Goal: Information Seeking & Learning: Compare options

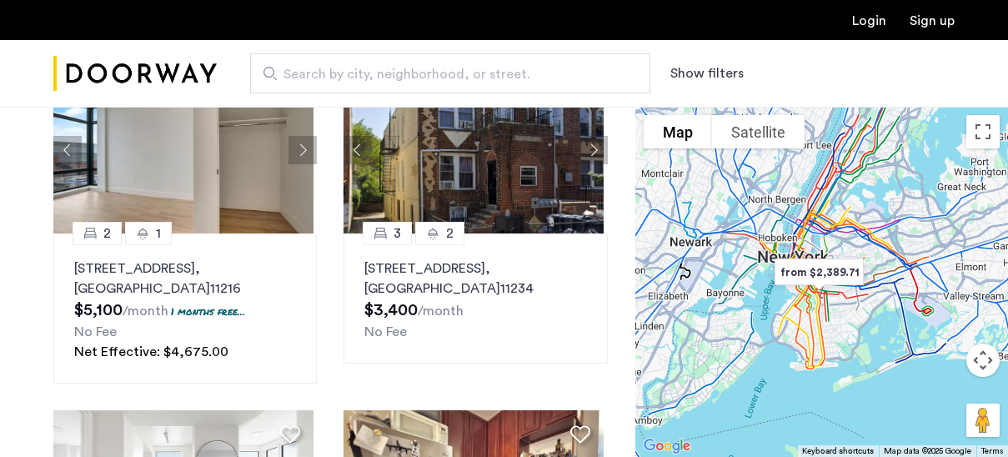
scroll to position [181, 0]
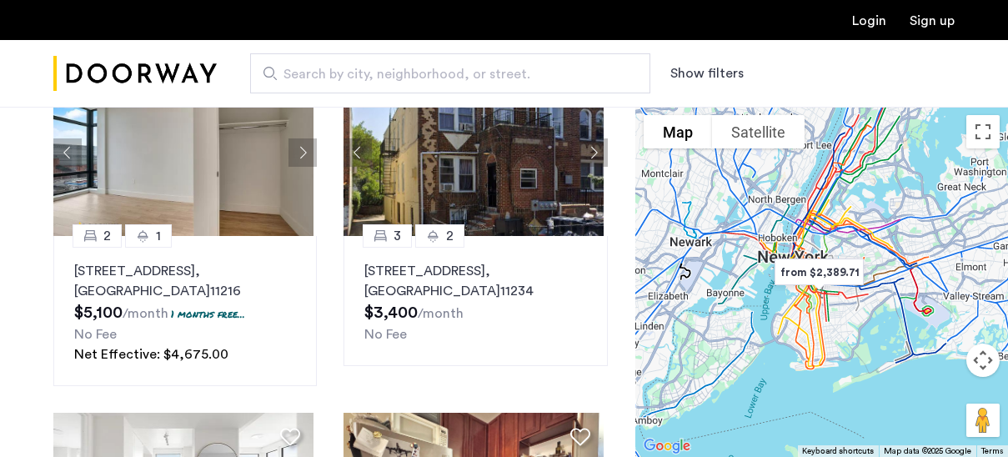
click at [694, 75] on button "Show filters" at bounding box center [706, 73] width 73 height 20
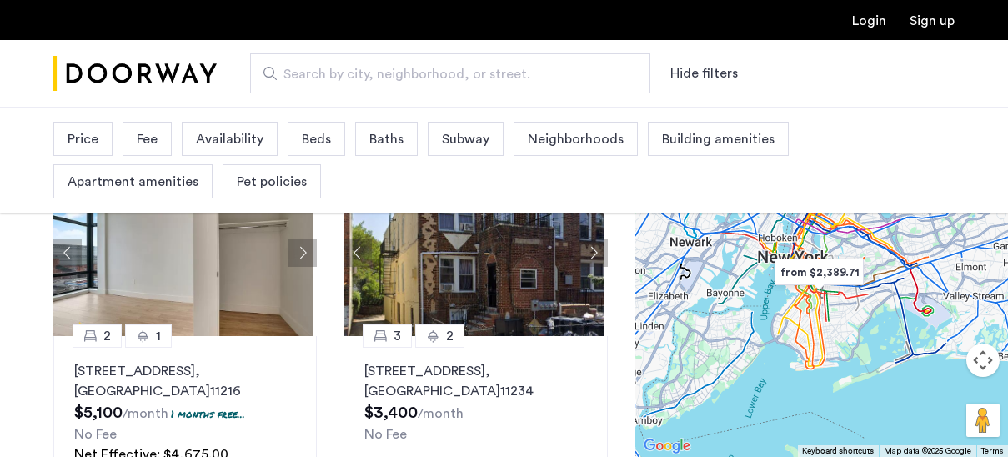
click at [75, 133] on span "Price" at bounding box center [83, 139] width 31 height 20
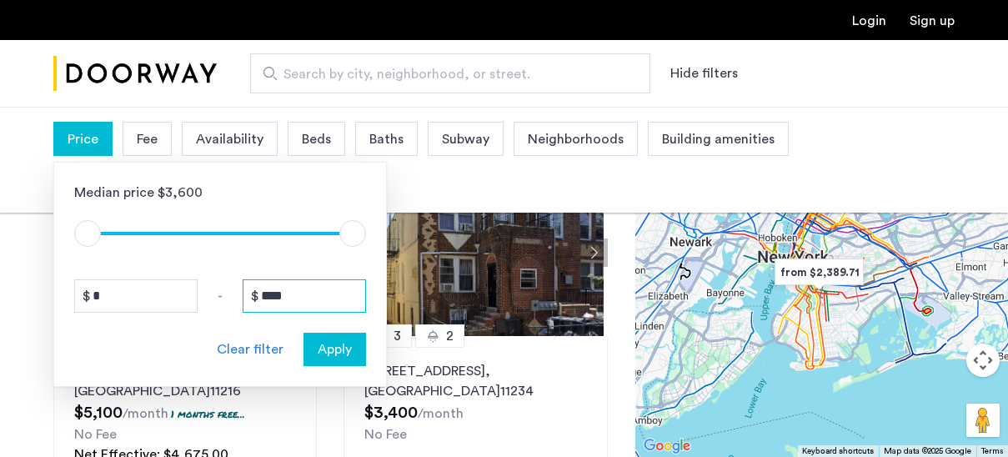
click at [309, 295] on input "****" at bounding box center [304, 295] width 123 height 33
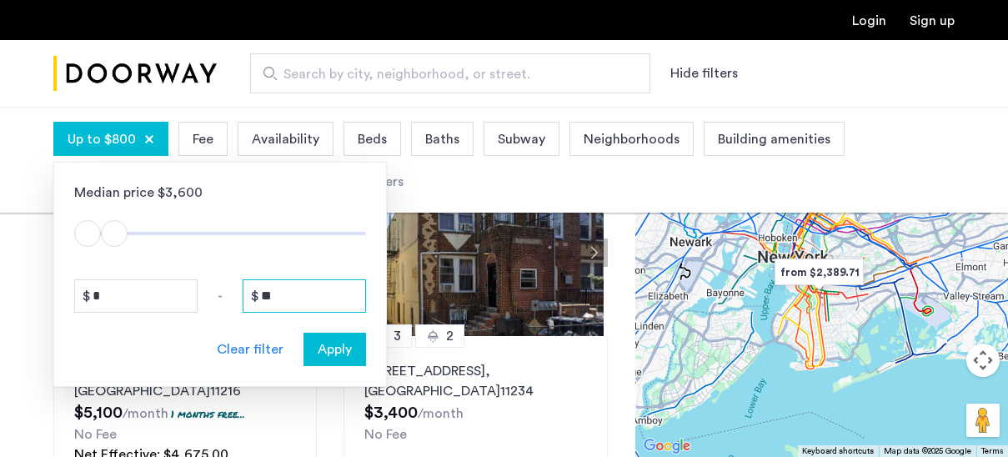
type input "*"
type input "****"
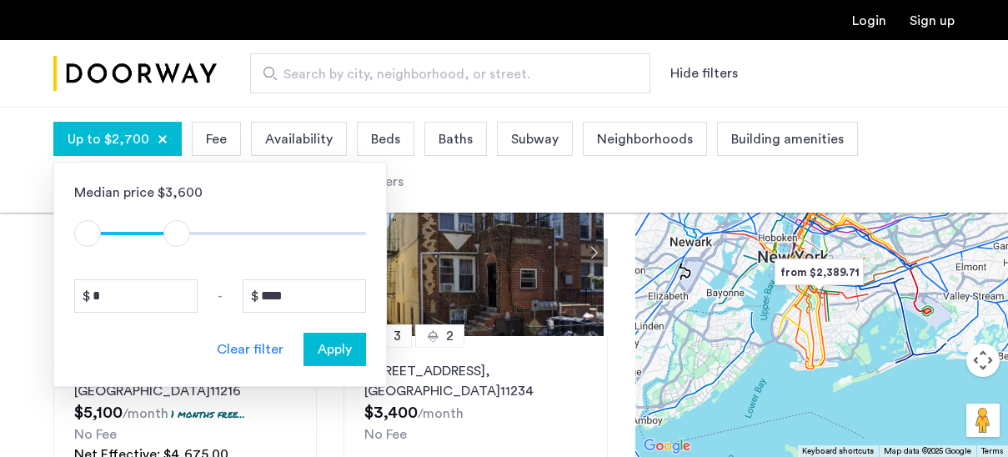
click at [356, 349] on div "Apply" at bounding box center [335, 349] width 53 height 20
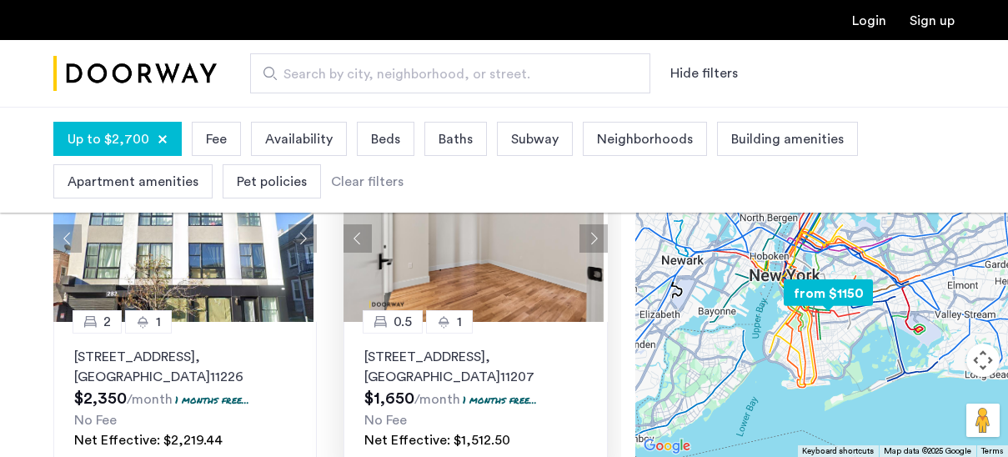
scroll to position [193, 0]
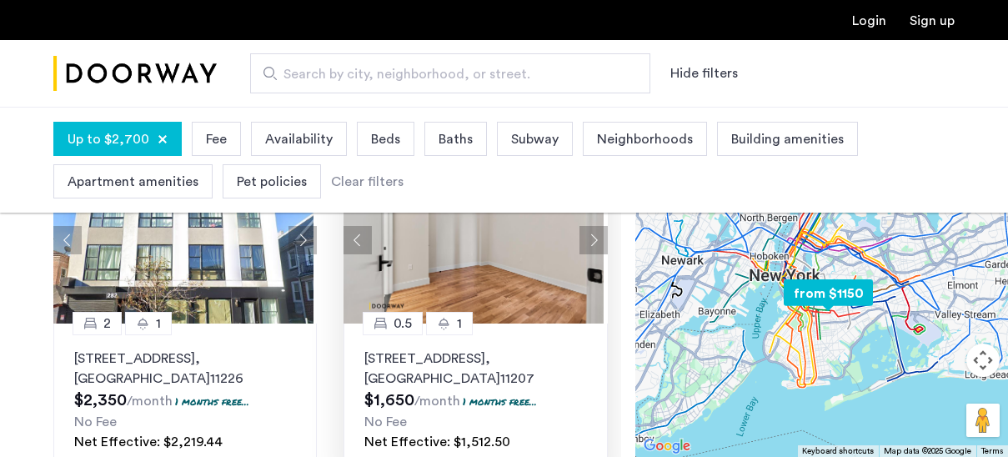
click at [587, 238] on button "Next apartment" at bounding box center [594, 240] width 28 height 28
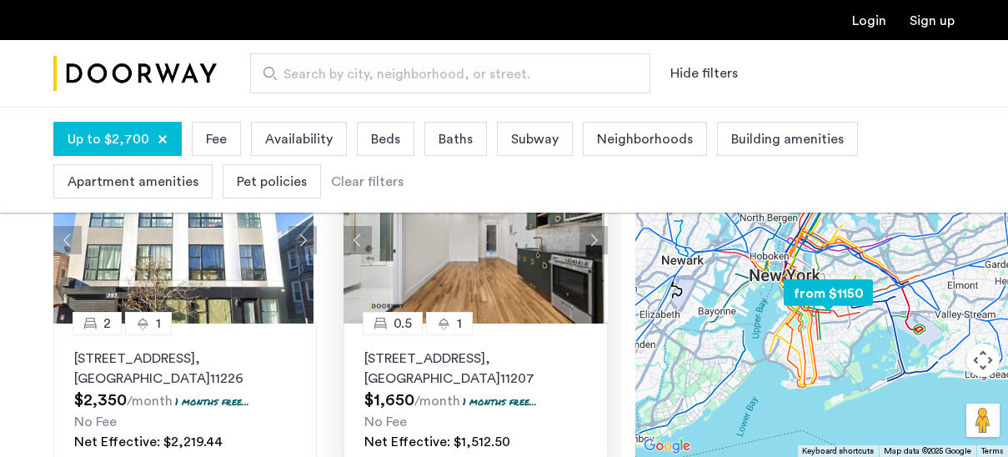
click at [587, 238] on button "Next apartment" at bounding box center [594, 240] width 28 height 28
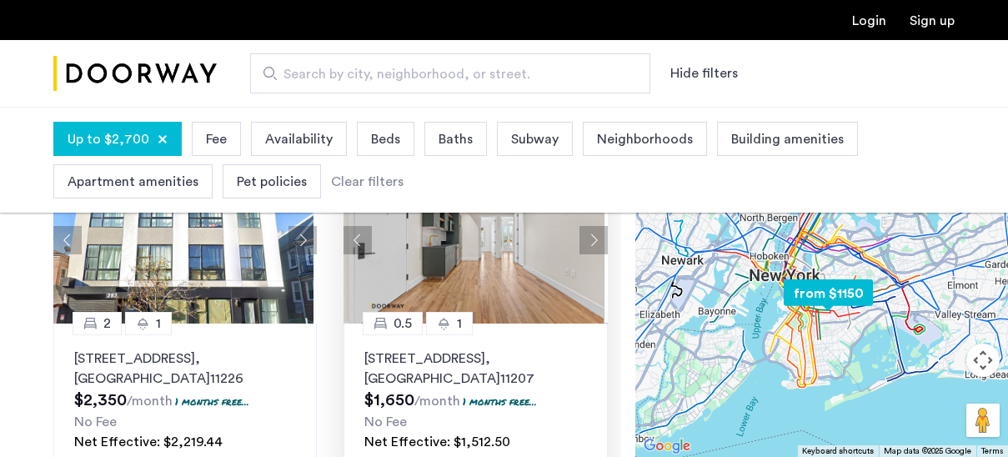
click at [587, 238] on button "Next apartment" at bounding box center [594, 240] width 28 height 28
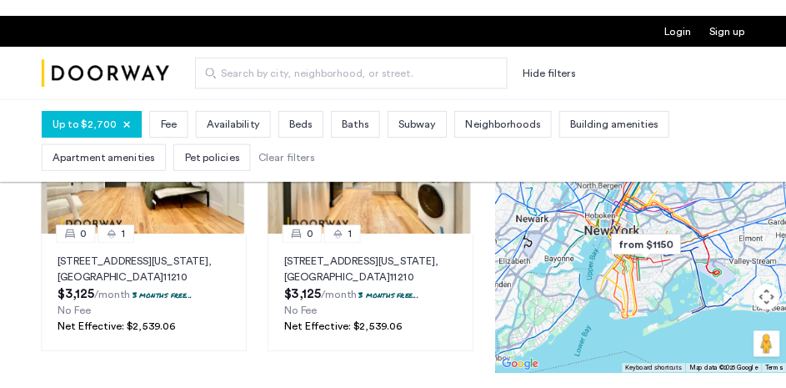
scroll to position [461, 0]
